Goal: Task Accomplishment & Management: Manage account settings

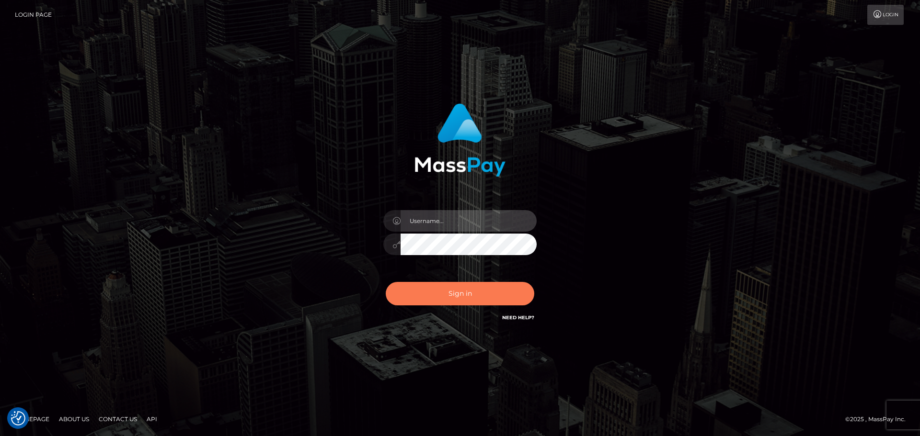
type input "Bedis"
click at [474, 300] on button "Sign in" at bounding box center [460, 293] width 148 height 23
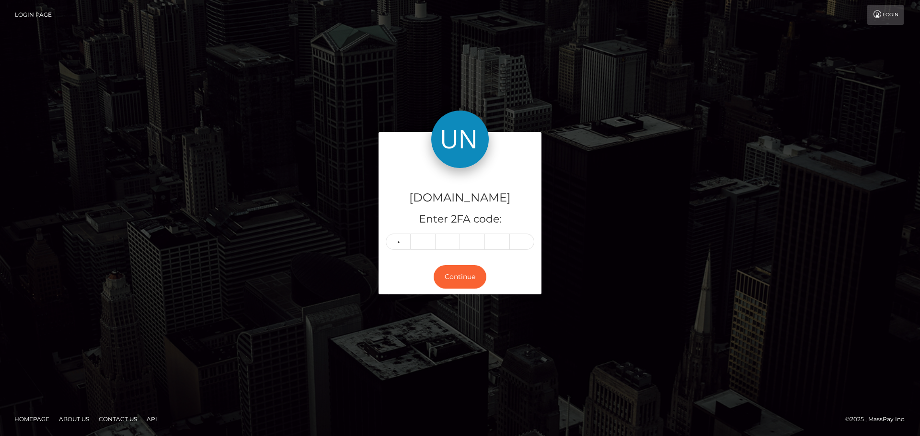
type input "3"
type input "8"
type input "0"
type input "2"
type input "1"
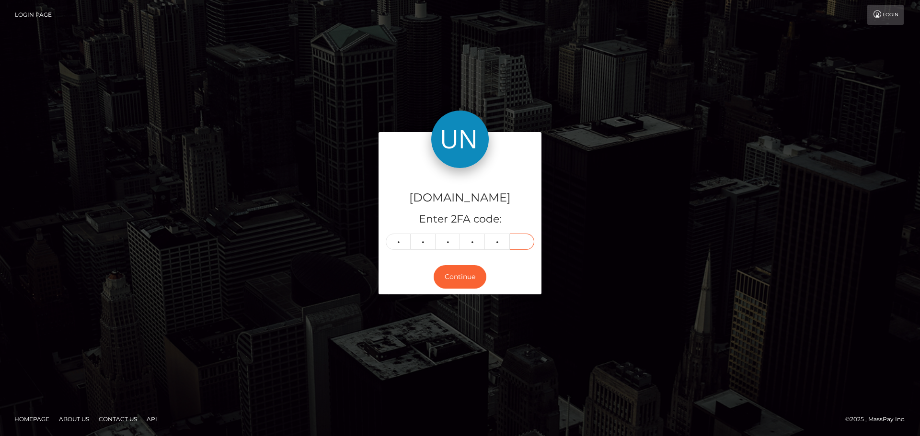
type input "8"
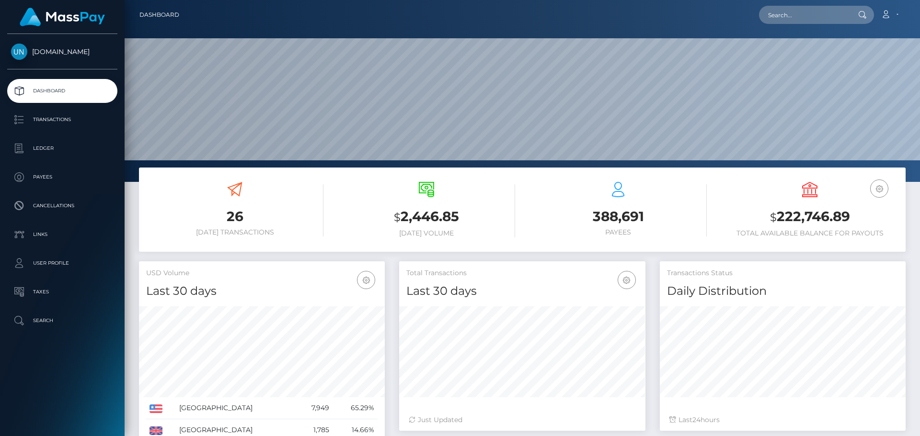
scroll to position [170, 246]
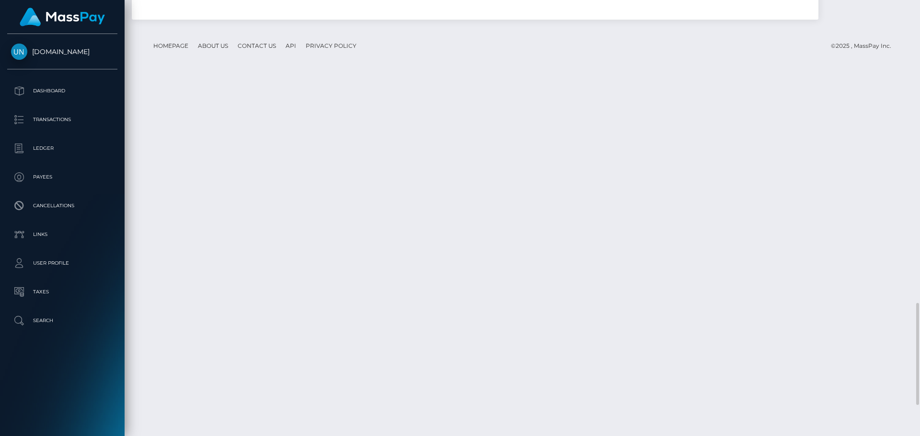
scroll to position [1424, 0]
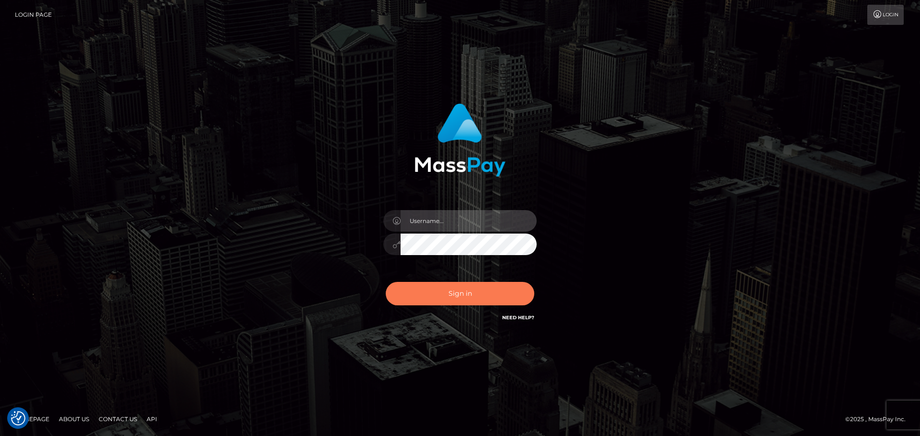
type input "Bedis"
click at [458, 294] on button "Sign in" at bounding box center [460, 293] width 148 height 23
type input "Bedis"
click at [458, 294] on button "Sign in" at bounding box center [460, 293] width 148 height 23
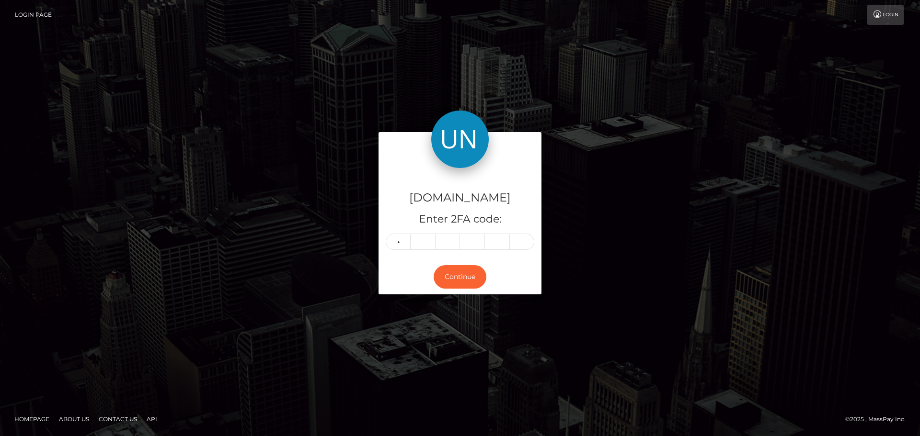
type input "6"
type input "8"
type input "2"
type input "4"
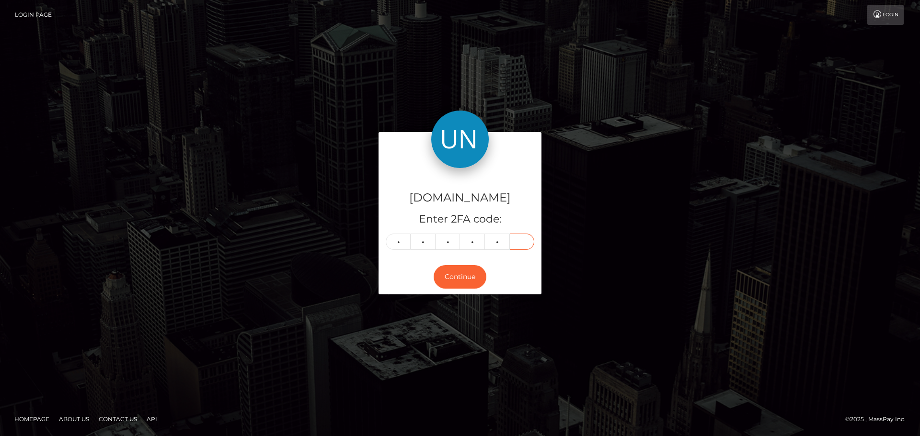
type input "2"
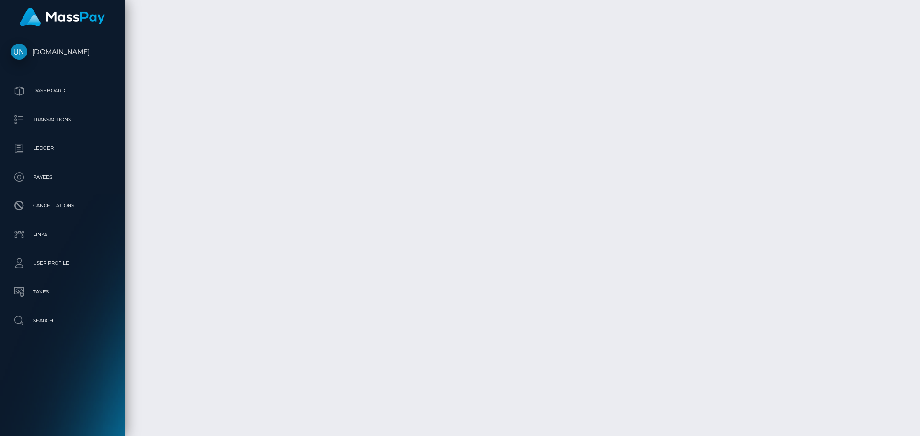
scroll to position [1745, 0]
